Goal: Transaction & Acquisition: Purchase product/service

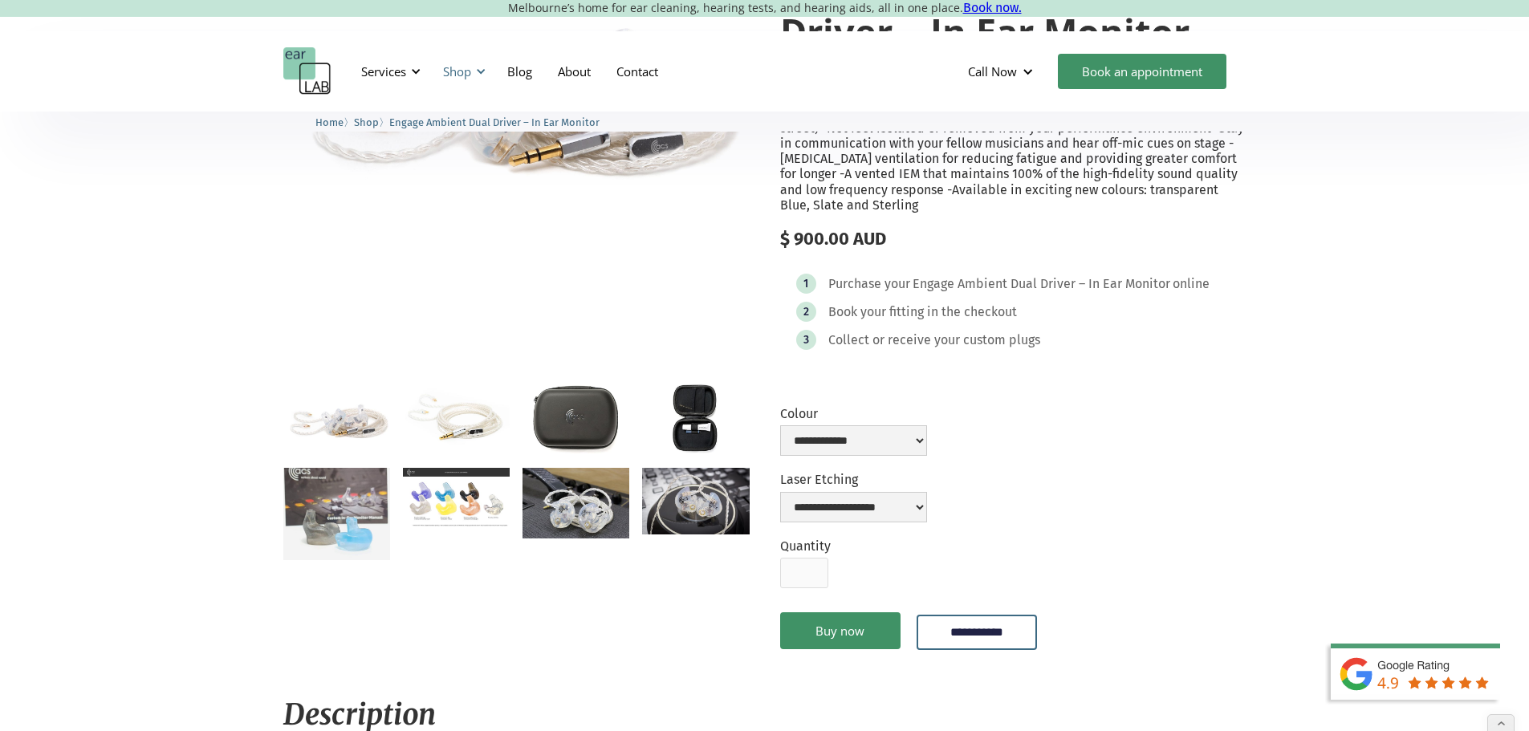
click at [463, 63] on div "Shop" at bounding box center [457, 71] width 28 height 16
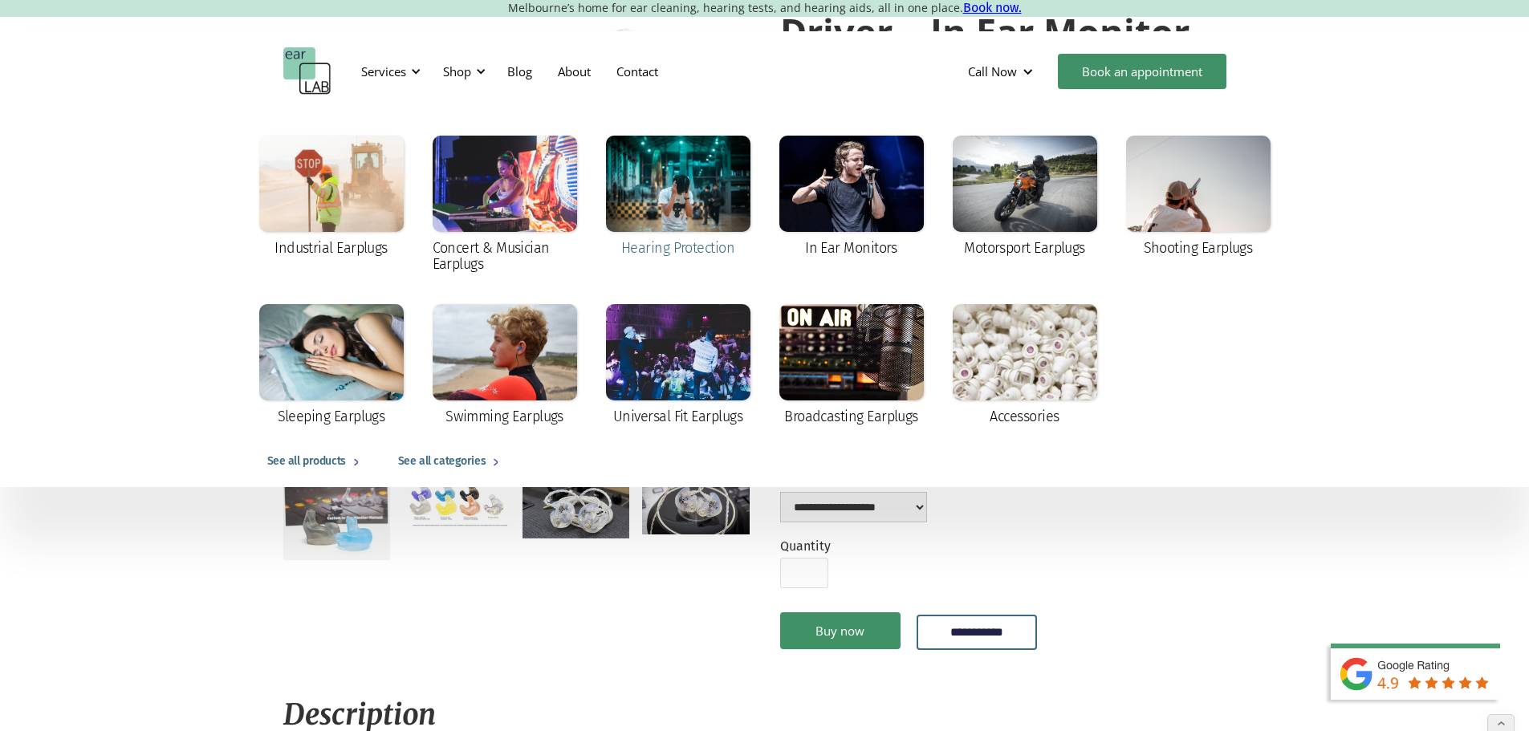
click at [702, 194] on div at bounding box center [678, 184] width 144 height 96
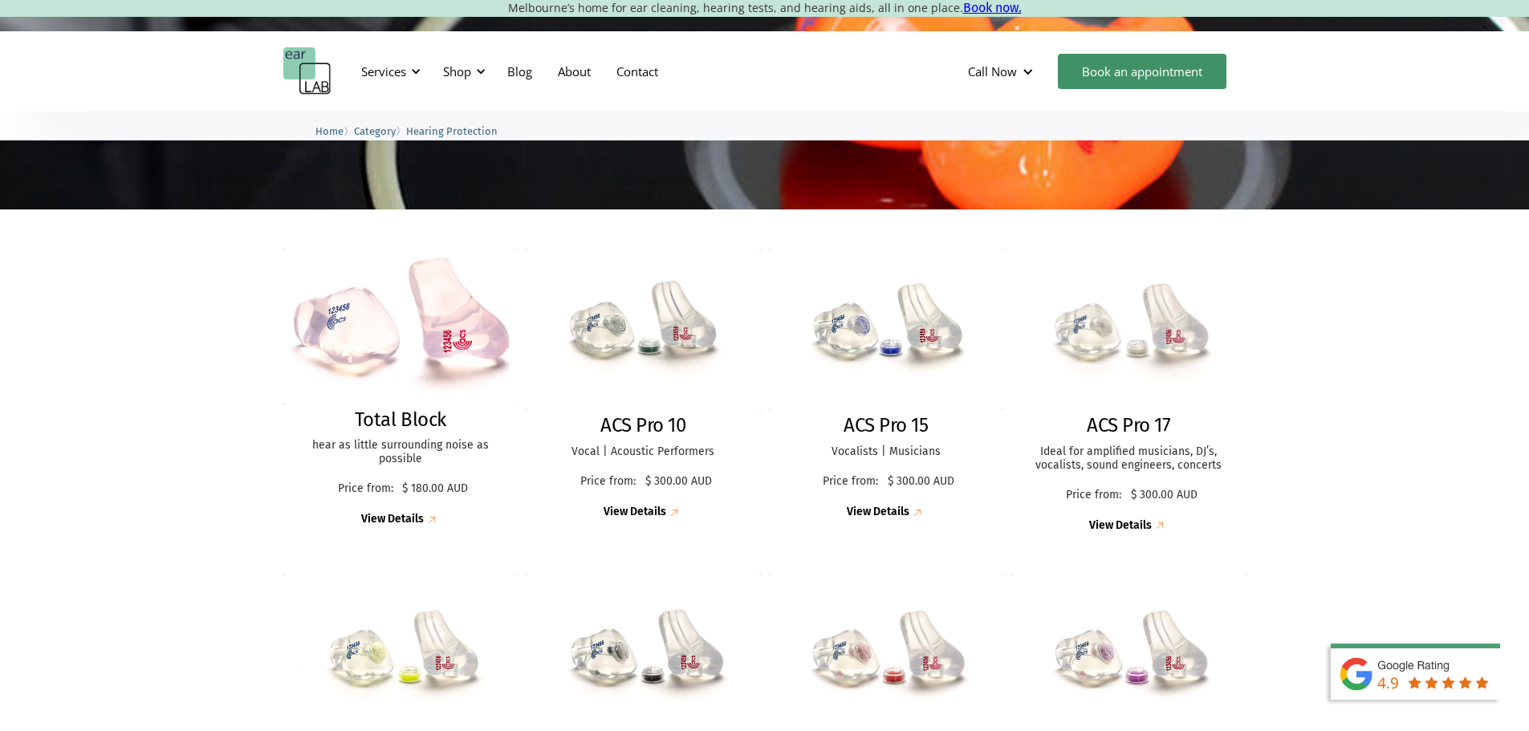
scroll to position [482, 0]
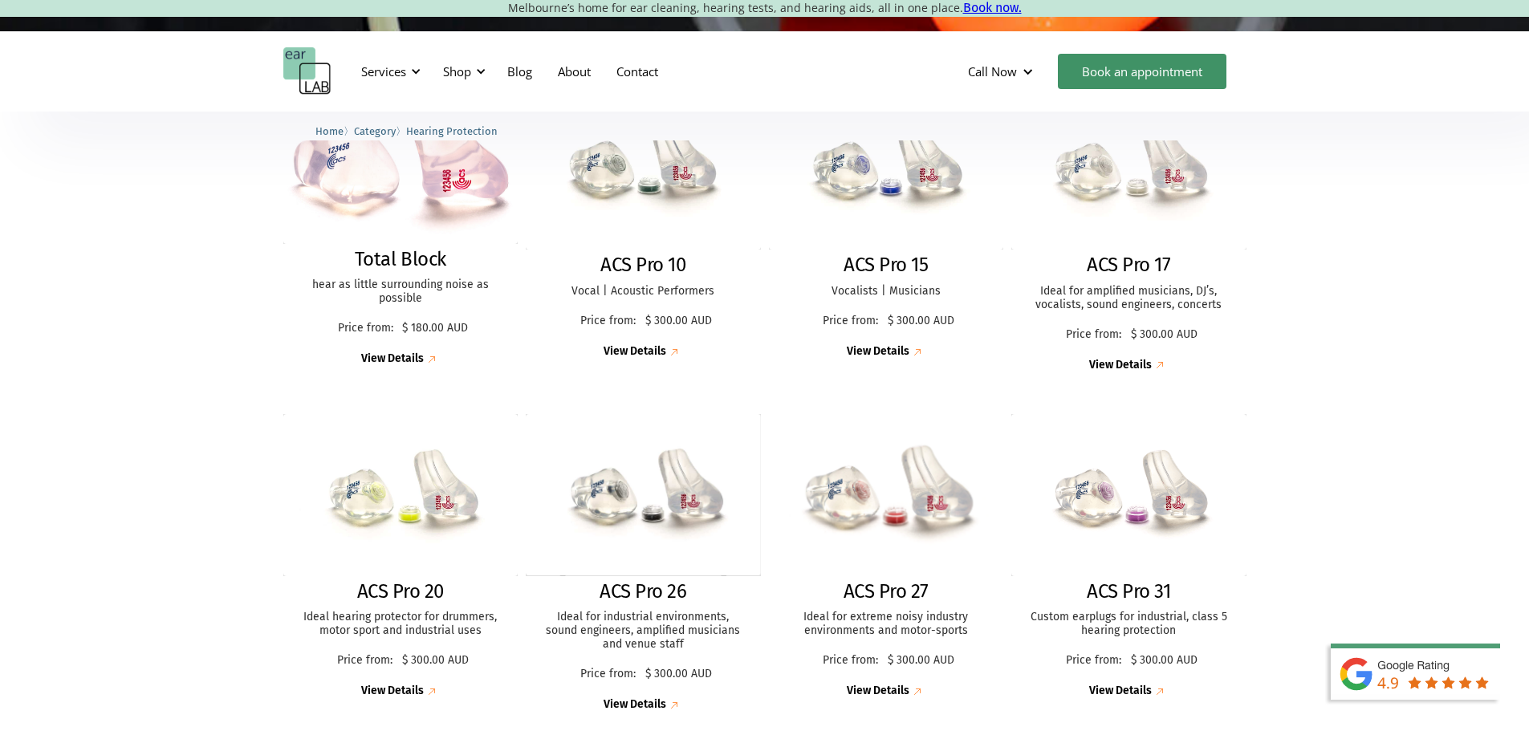
click at [821, 507] on img at bounding box center [886, 495] width 258 height 177
